Goal: Information Seeking & Learning: Find specific fact

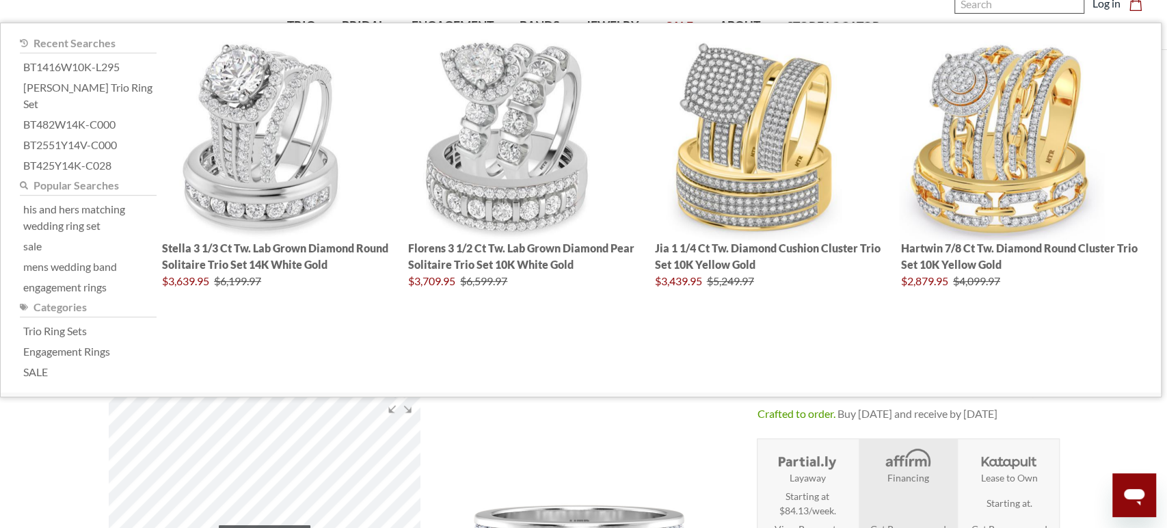
paste input "BT2441Y14K-Z295"
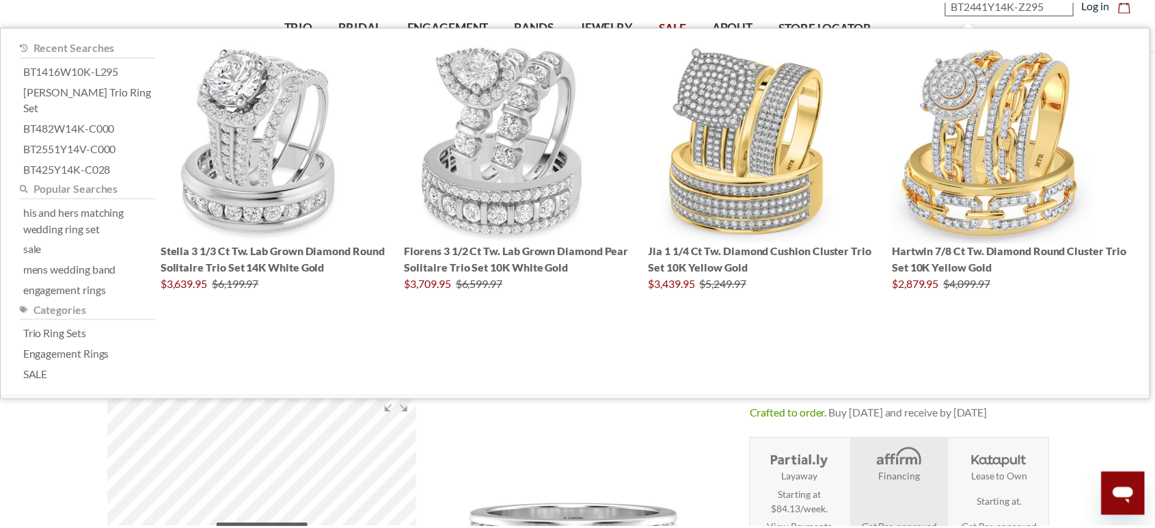
scroll to position [72, 0]
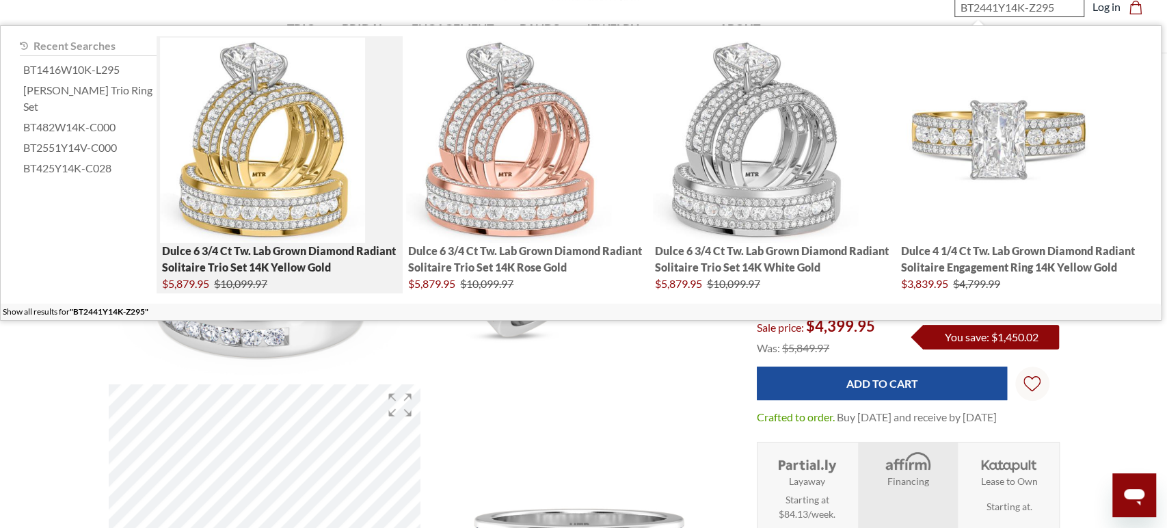
type input "BT2441Y14K-Z295"
click at [311, 129] on img "; Total Products 4" at bounding box center [262, 140] width 205 height 205
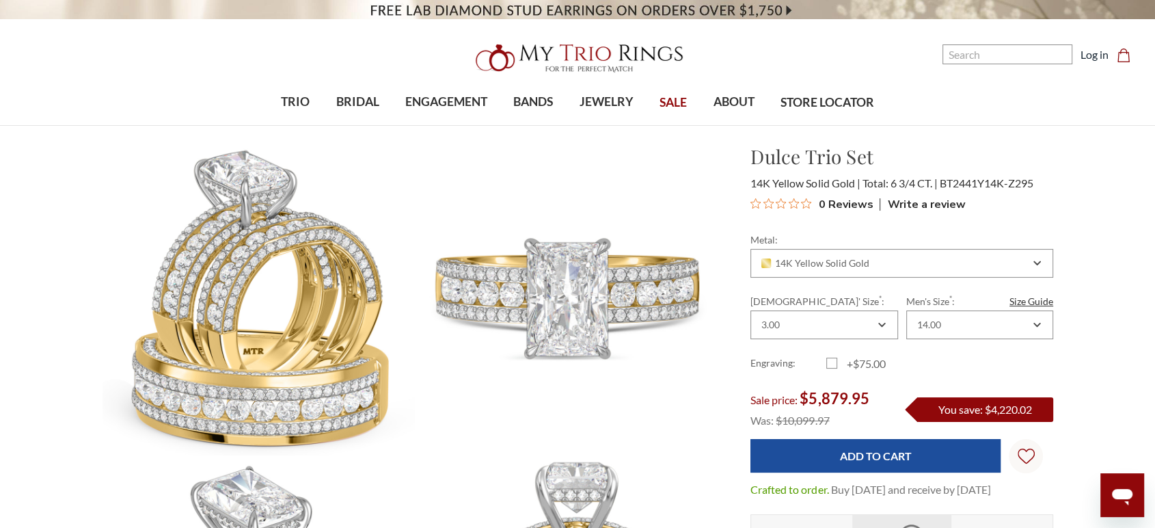
drag, startPoint x: 1084, startPoint y: 194, endPoint x: 1050, endPoint y: 196, distance: 33.6
click at [922, 267] on div "14K Yellow Solid Gold" at bounding box center [895, 263] width 270 height 11
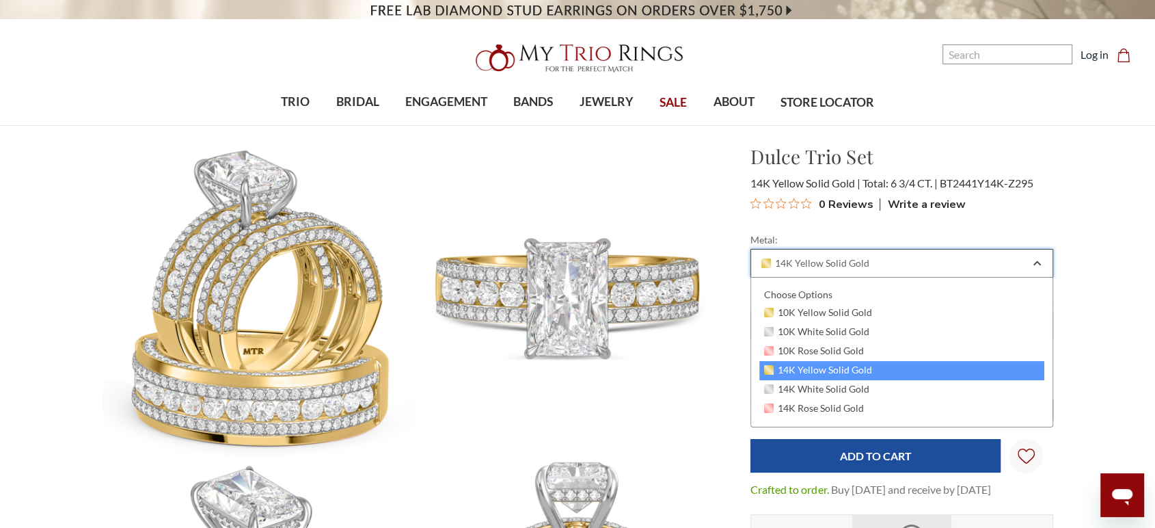
click at [922, 267] on div "14K Yellow Solid Gold" at bounding box center [895, 263] width 270 height 11
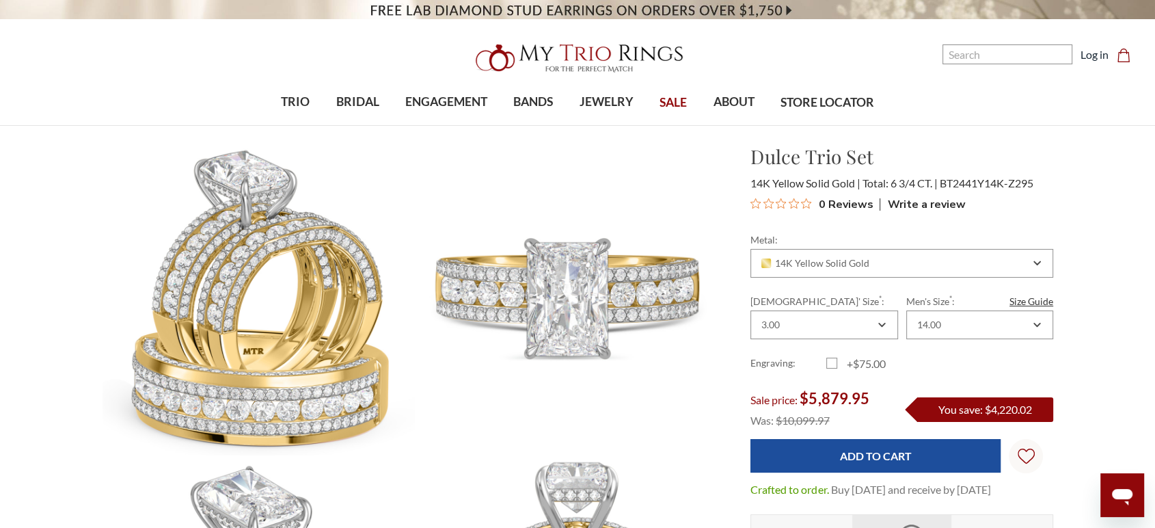
click at [976, 182] on span "BT2441Y14K-Z295" at bounding box center [986, 182] width 94 height 13
click at [944, 182] on span "BT2441Y14K-Z295" at bounding box center [986, 182] width 94 height 13
click at [942, 181] on span "BT2441Y14K-Z295" at bounding box center [986, 182] width 94 height 13
click at [954, 179] on span "BT2441Y14K-Z295" at bounding box center [986, 182] width 94 height 13
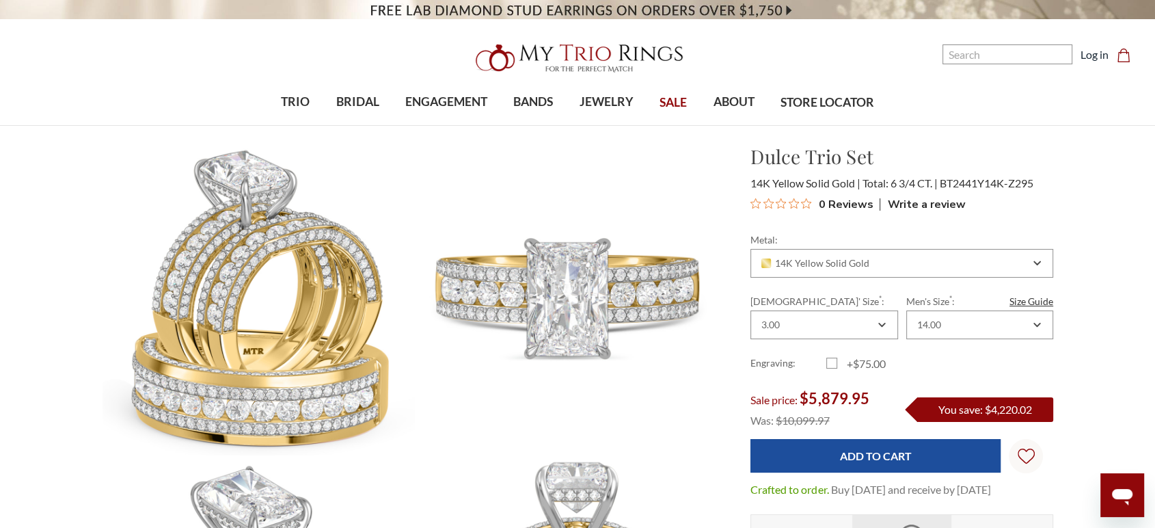
click at [957, 179] on span "BT2441Y14K-Z295" at bounding box center [986, 182] width 94 height 13
click at [959, 180] on span "BT2441Y14K-Z295" at bounding box center [986, 182] width 94 height 13
drag, startPoint x: 959, startPoint y: 180, endPoint x: 971, endPoint y: 182, distance: 11.8
click at [959, 181] on span "BT2441Y14K-Z295" at bounding box center [986, 182] width 94 height 13
click at [1017, 186] on span "BT2441Y14K-Z295" at bounding box center [986, 182] width 94 height 13
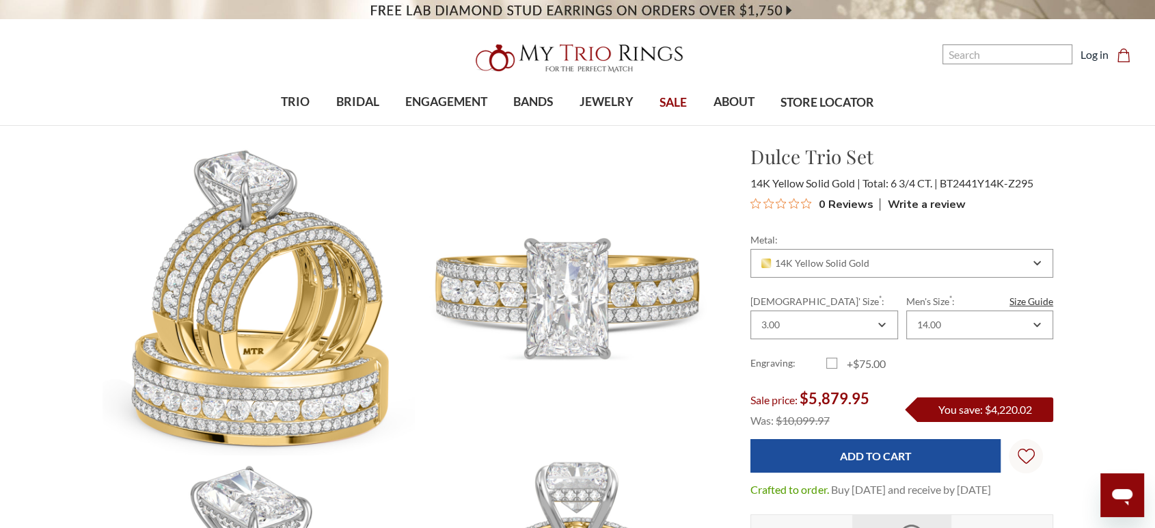
click at [1017, 185] on span "BT2441Y14K-Z295" at bounding box center [986, 182] width 94 height 13
drag, startPoint x: 942, startPoint y: 180, endPoint x: 1045, endPoint y: 185, distance: 103.4
click at [1045, 185] on div "14K Yellow Solid Gold Total: 6 3/4 CT. BT2441Y14K-Z295" at bounding box center [902, 183] width 303 height 16
copy span "BT2441Y14K-Z295"
drag, startPoint x: 892, startPoint y: 185, endPoint x: 932, endPoint y: 185, distance: 40.3
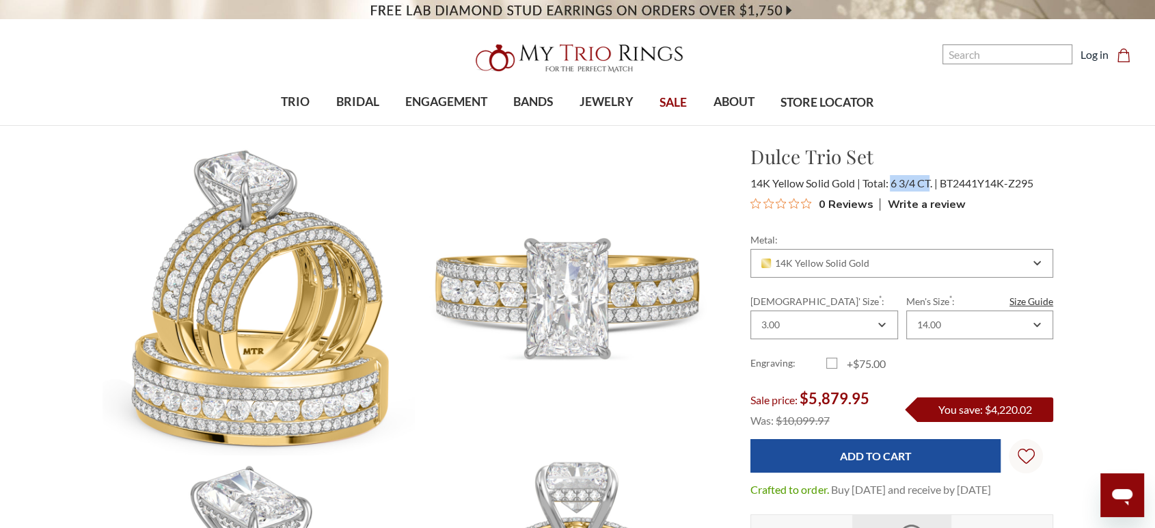
click at [932, 185] on span "Total: 6 3/4 CT." at bounding box center [899, 182] width 75 height 13
copy span "6 3/4 CT"
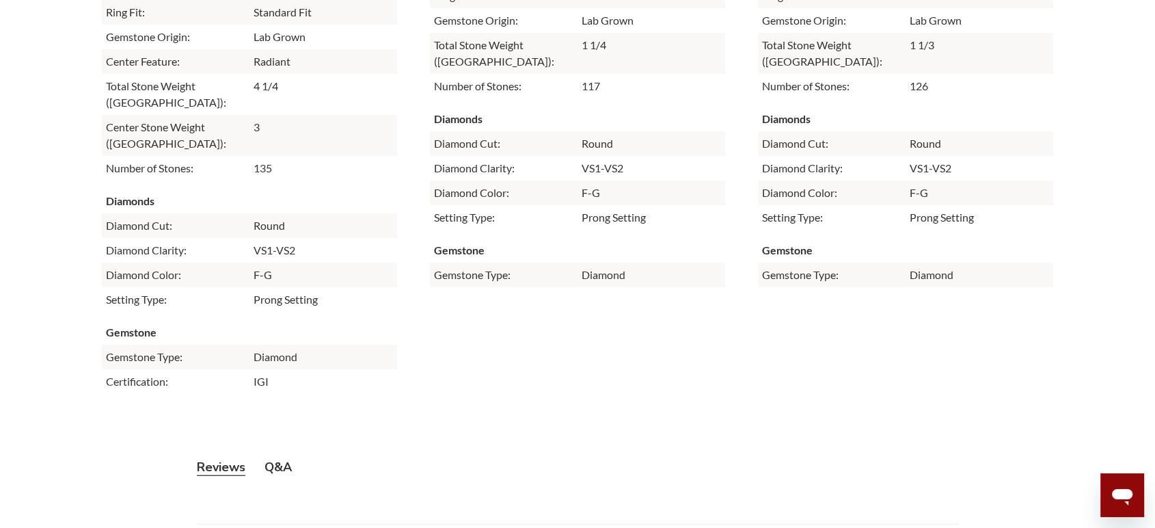
scroll to position [3047, 0]
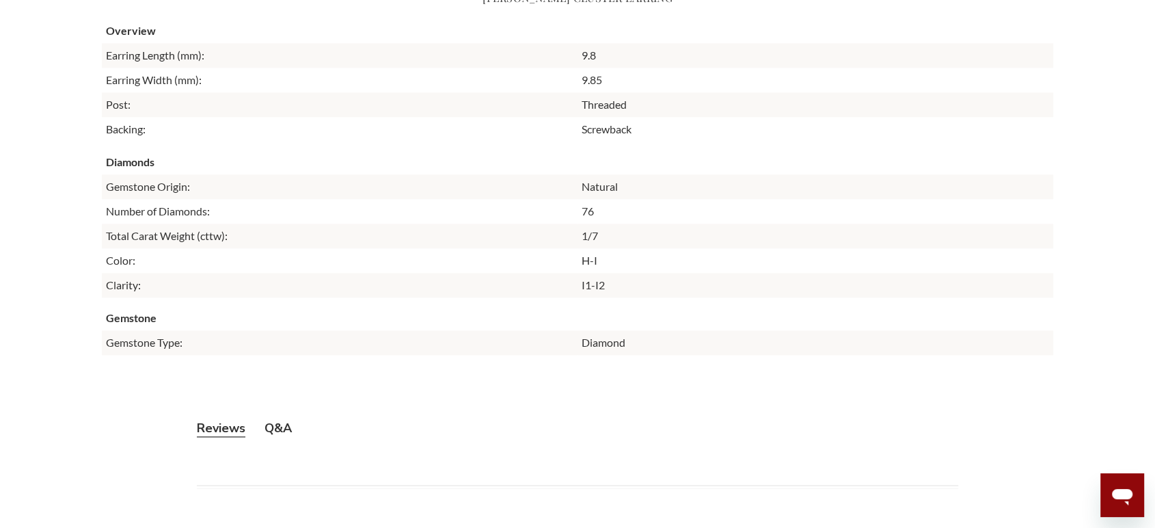
scroll to position [1690, 0]
